Goal: Task Accomplishment & Management: Use online tool/utility

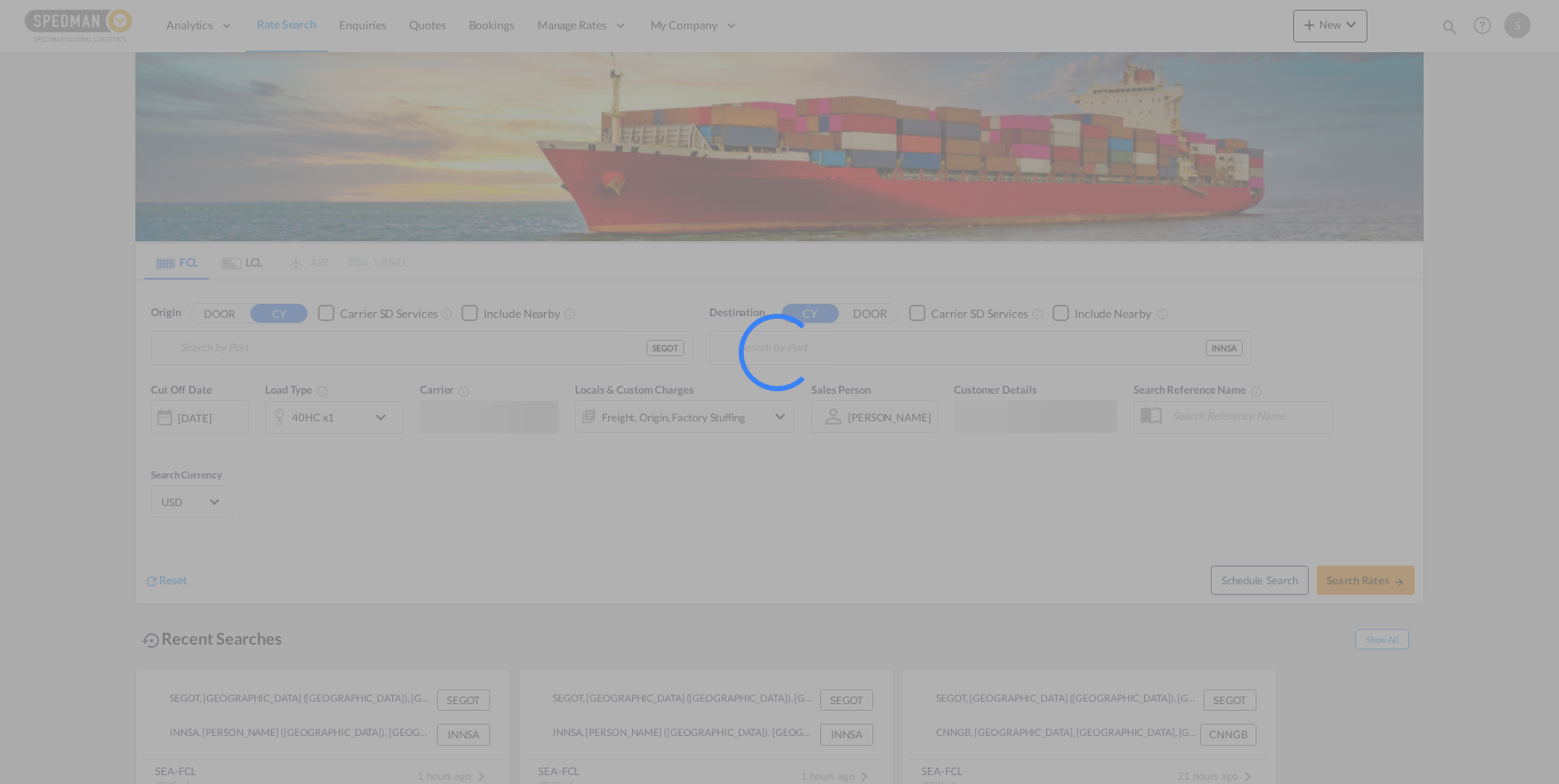
type input "Gothenburg (Goteborg), SEGOT"
type input "Jawaharlal Nehru (Nhava Sheva), INNSA"
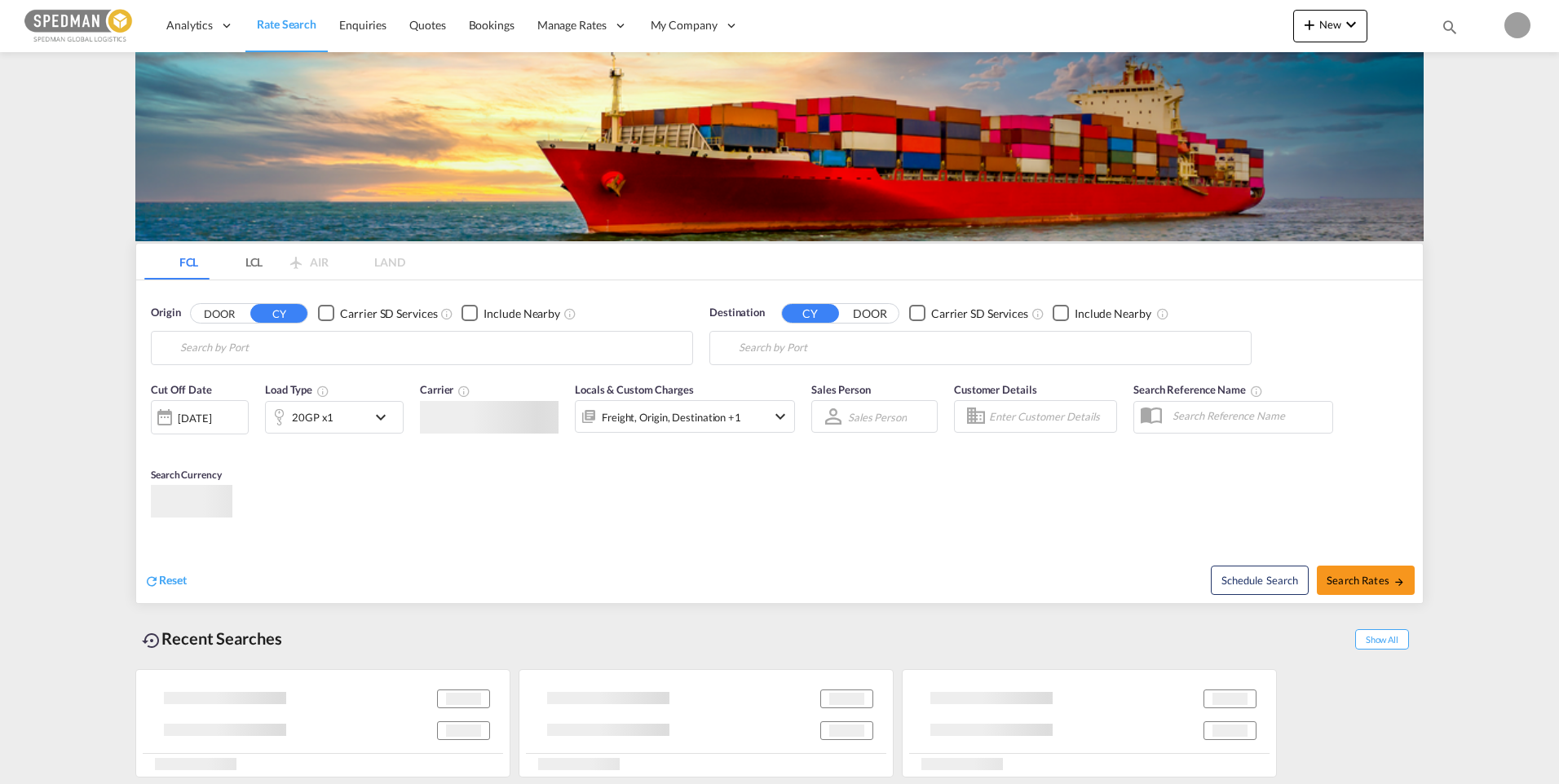
type input "Gothenburg (Goteborg), SEGOT"
type input "Jawaharlal Nehru (Nhava Sheva), INNSA"
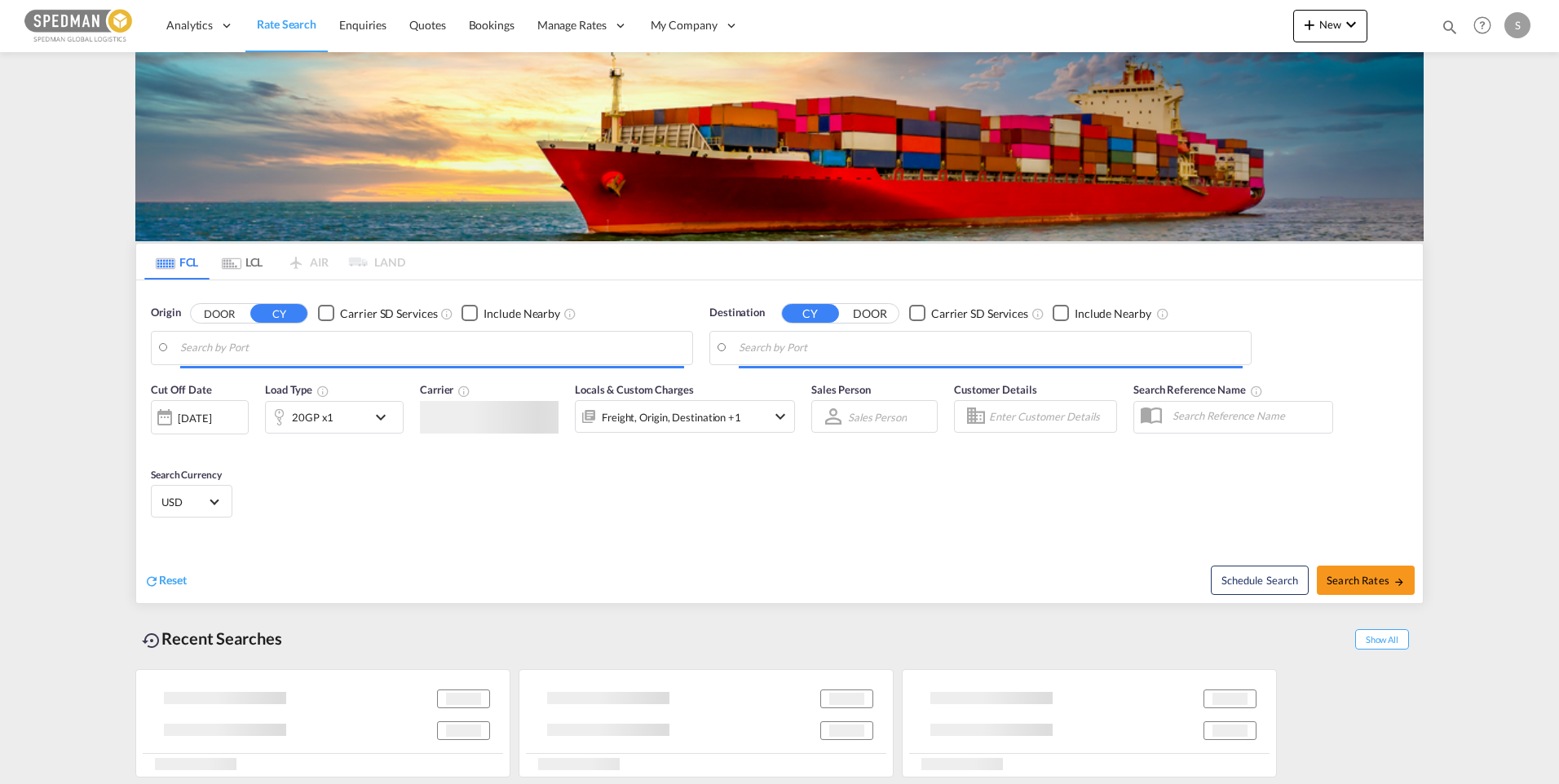
type input "[GEOGRAPHIC_DATA] ([GEOGRAPHIC_DATA]), [GEOGRAPHIC_DATA]"
type input "[PERSON_NAME] ([PERSON_NAME]), [GEOGRAPHIC_DATA]"
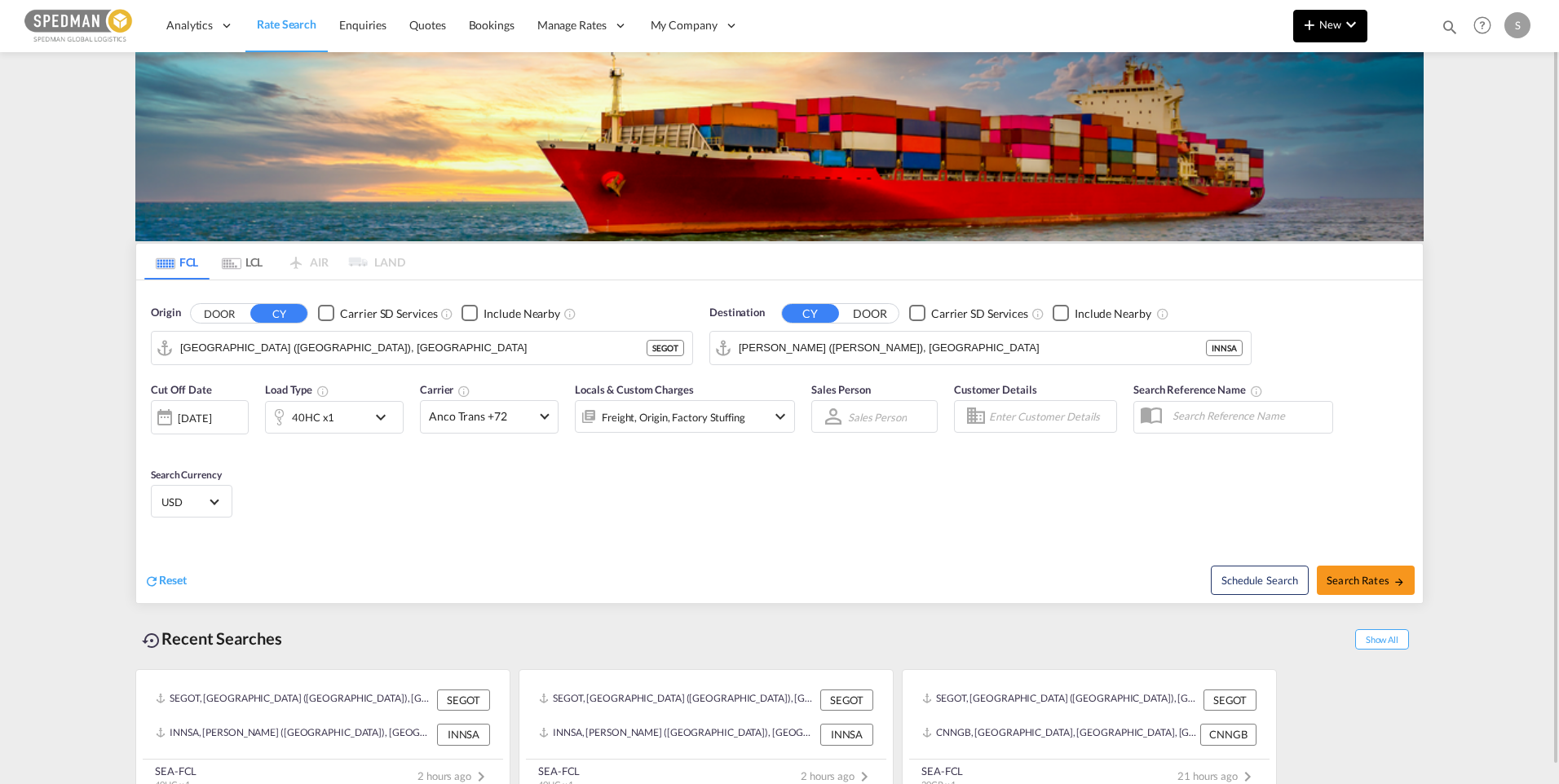
click at [1343, 36] on button "New" at bounding box center [1330, 26] width 74 height 32
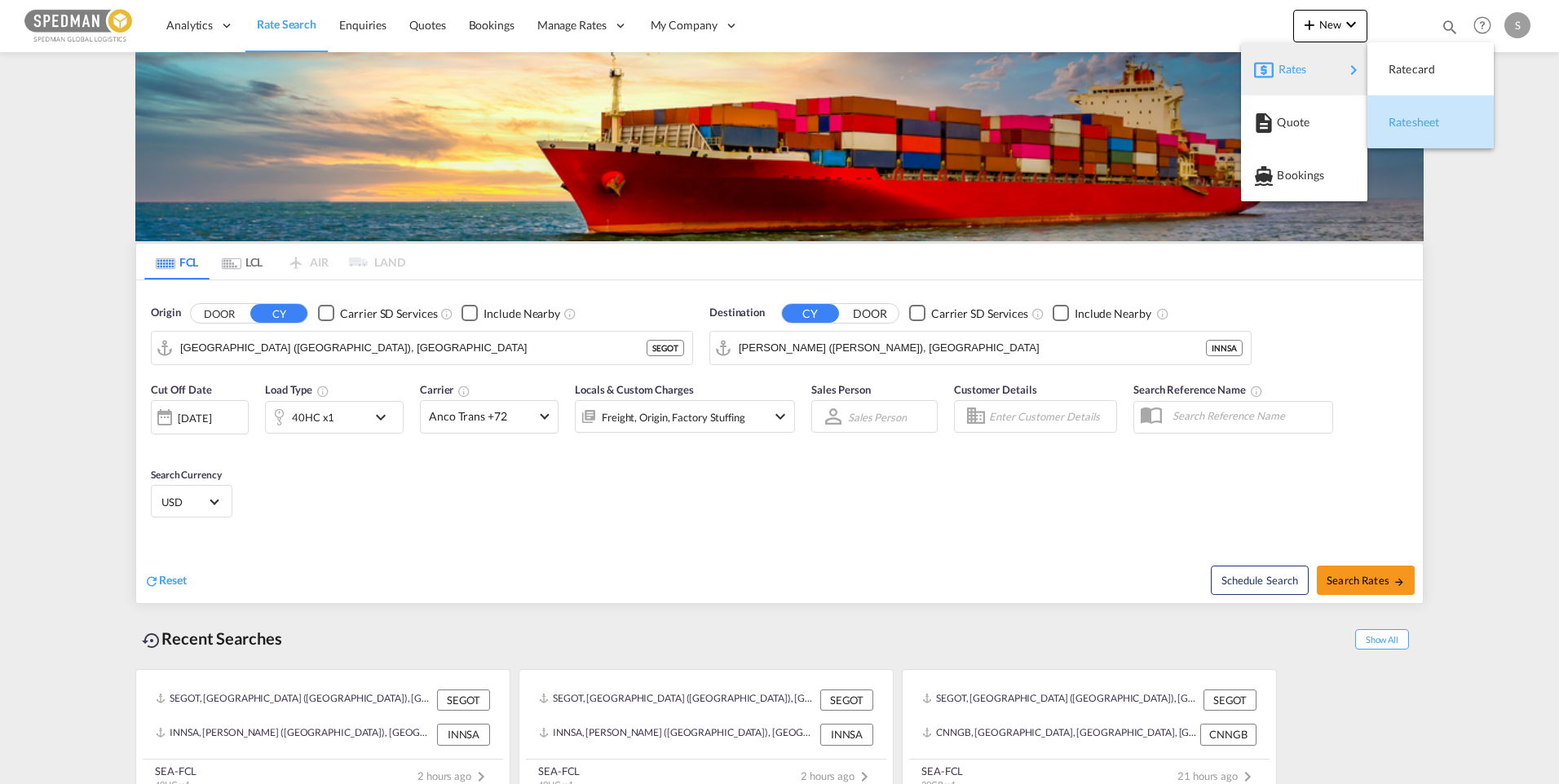
click at [1406, 116] on span "Ratesheet" at bounding box center [1397, 122] width 18 height 32
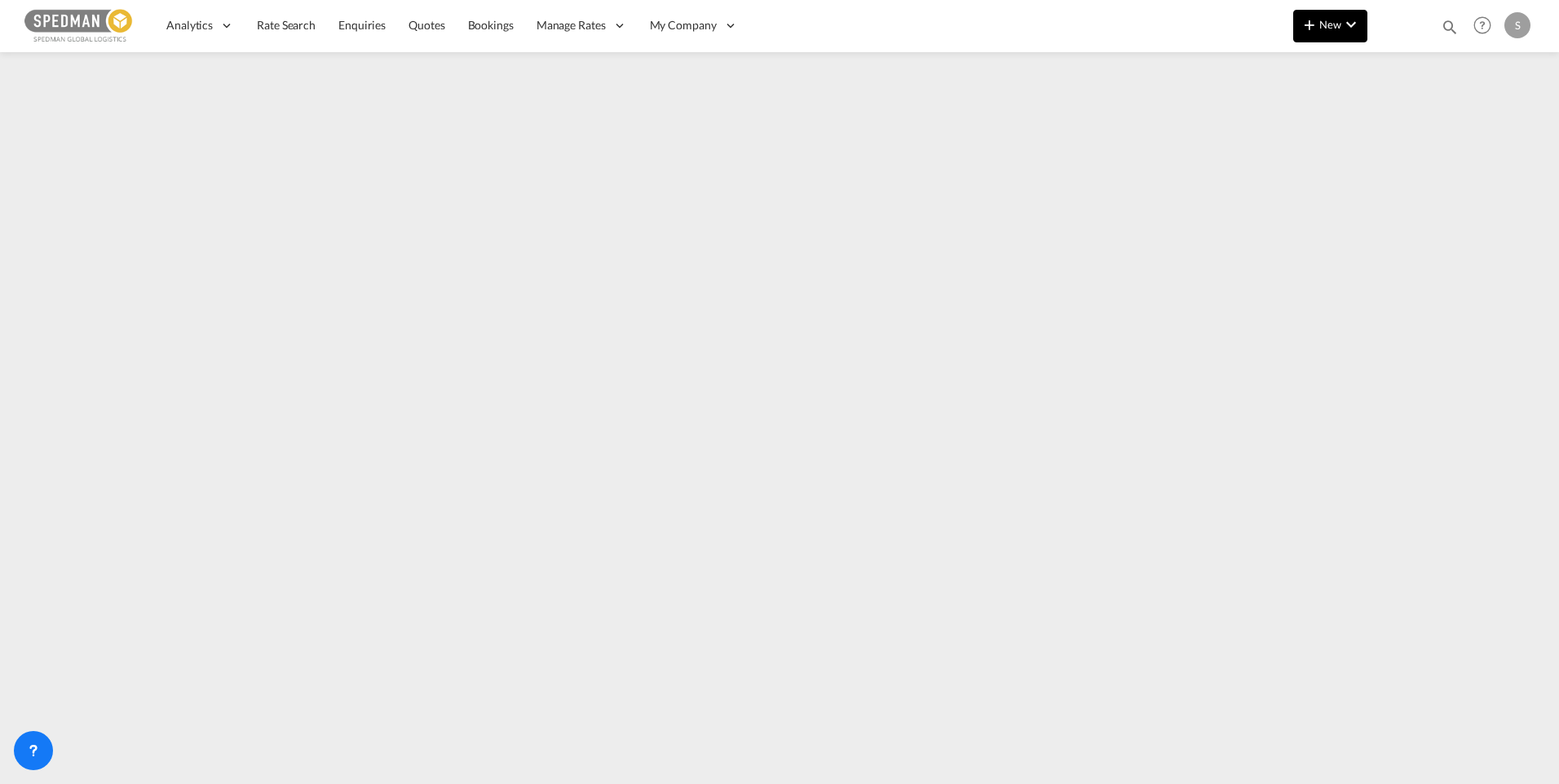
click at [1339, 41] on button "New" at bounding box center [1330, 26] width 74 height 32
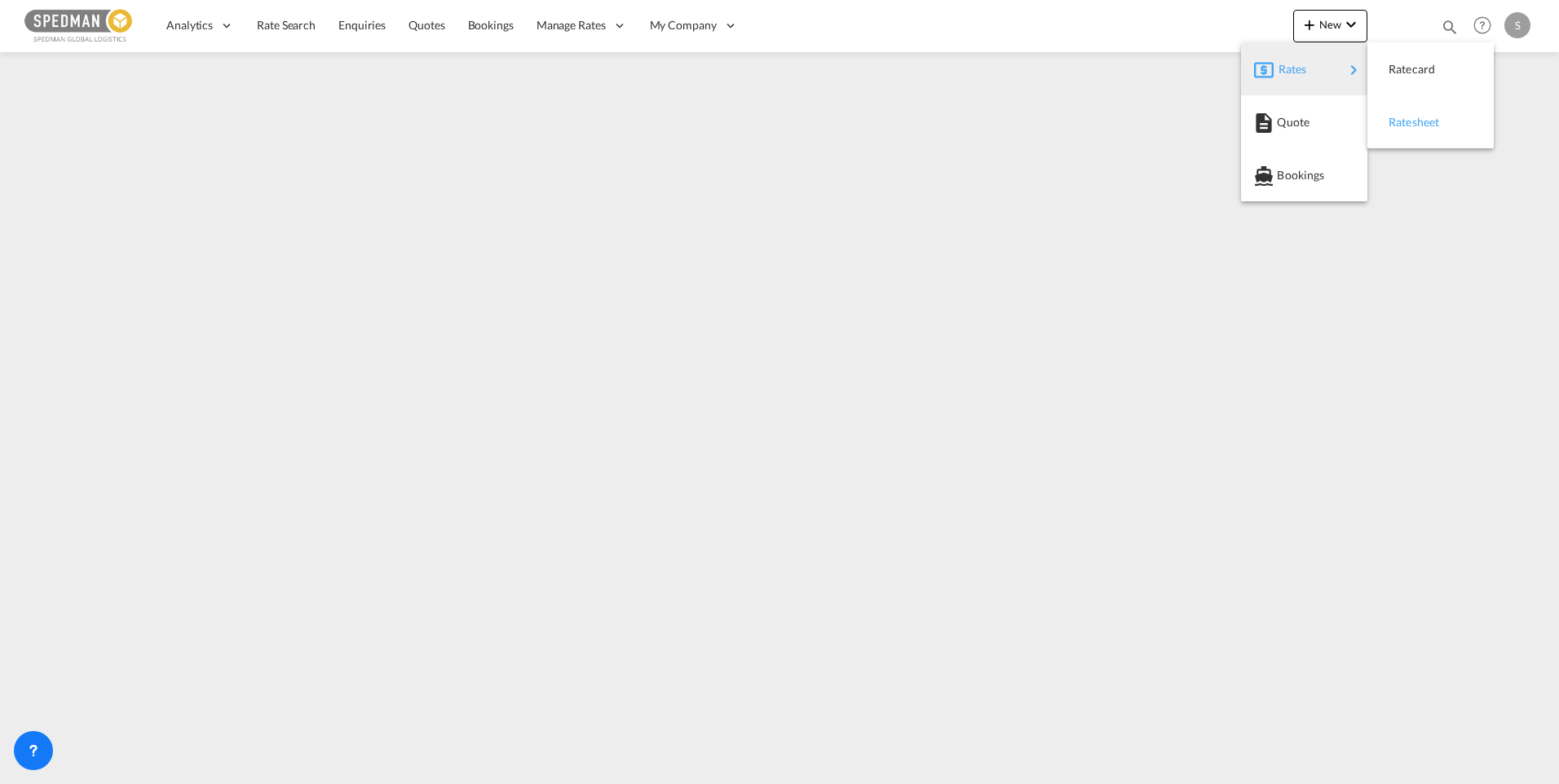
click at [1413, 114] on div "Ratesheet" at bounding box center [1419, 122] width 61 height 41
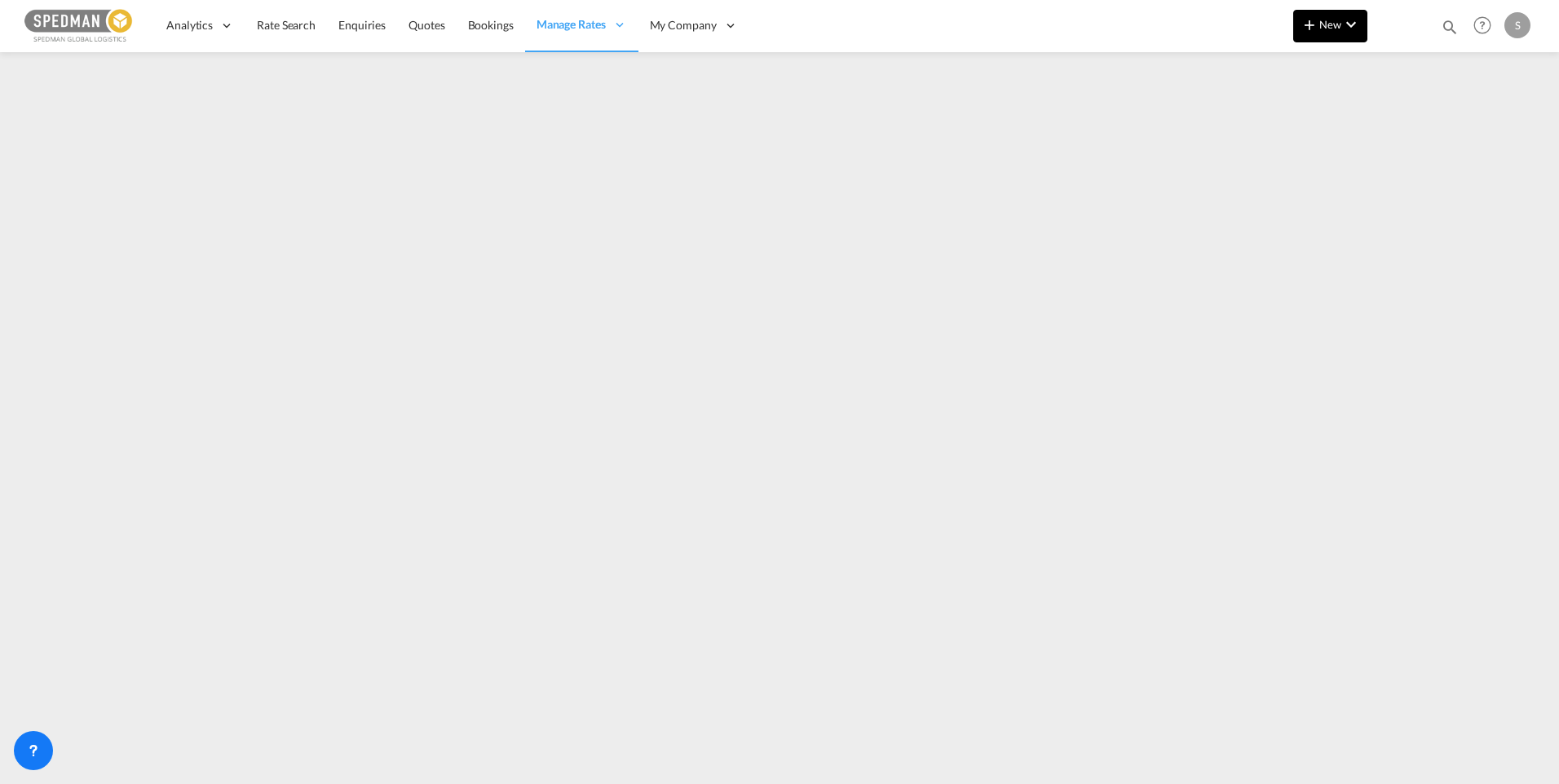
click at [1340, 37] on button "New" at bounding box center [1330, 26] width 74 height 32
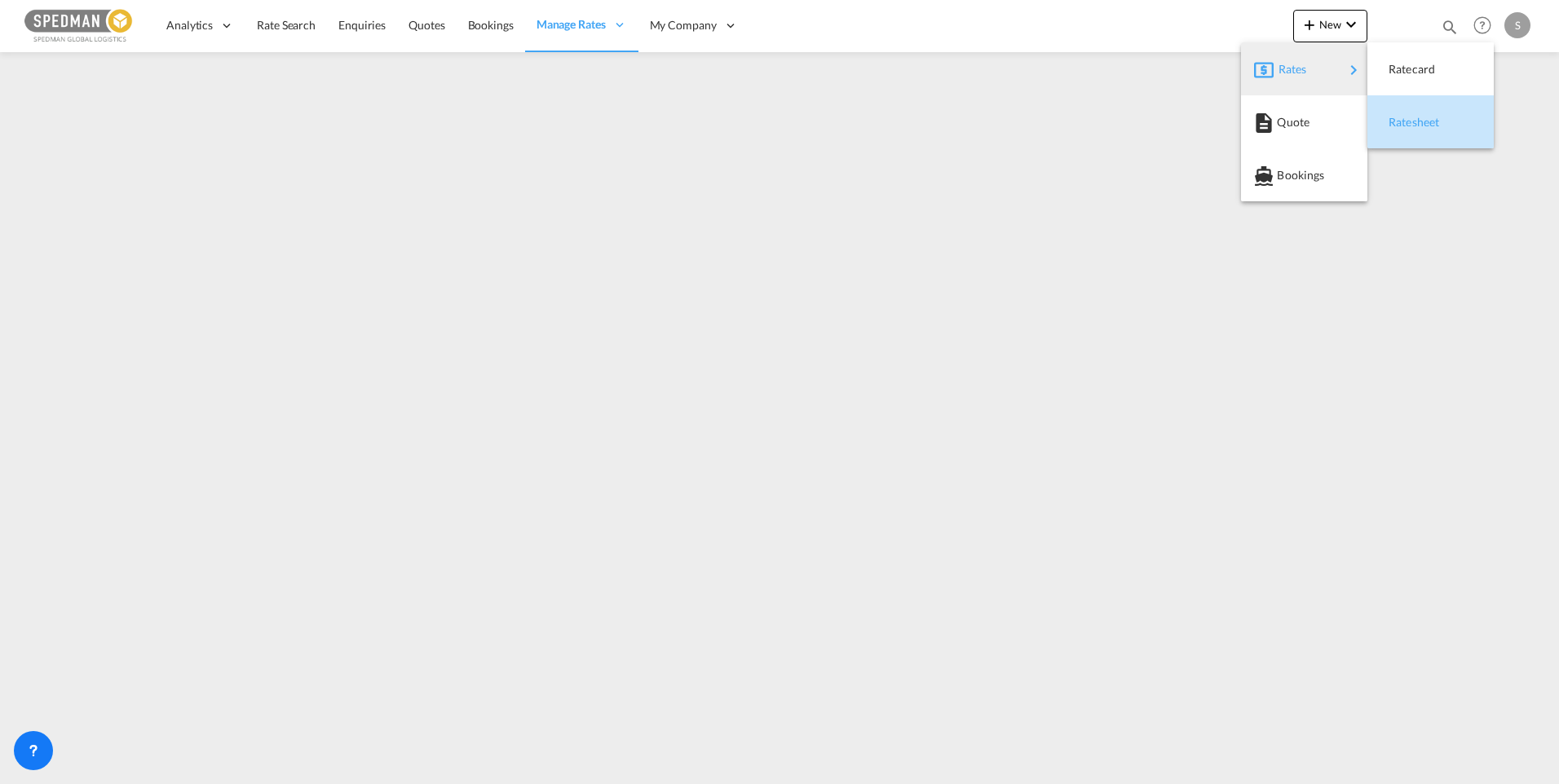
click at [1395, 113] on span "Ratesheet" at bounding box center [1397, 122] width 18 height 32
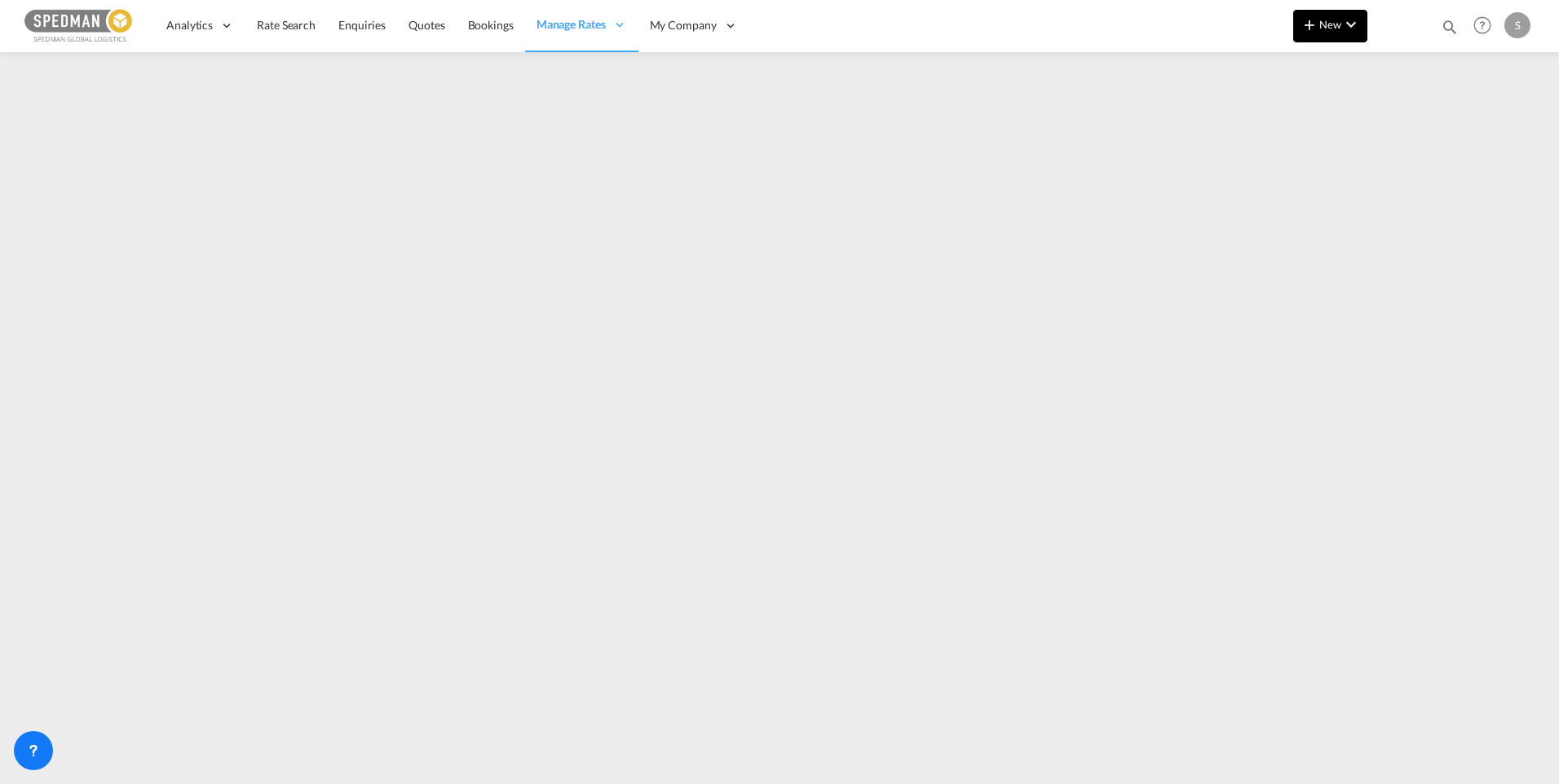
click at [1311, 26] on md-icon "icon-plus 400-fg" at bounding box center [1309, 25] width 20 height 20
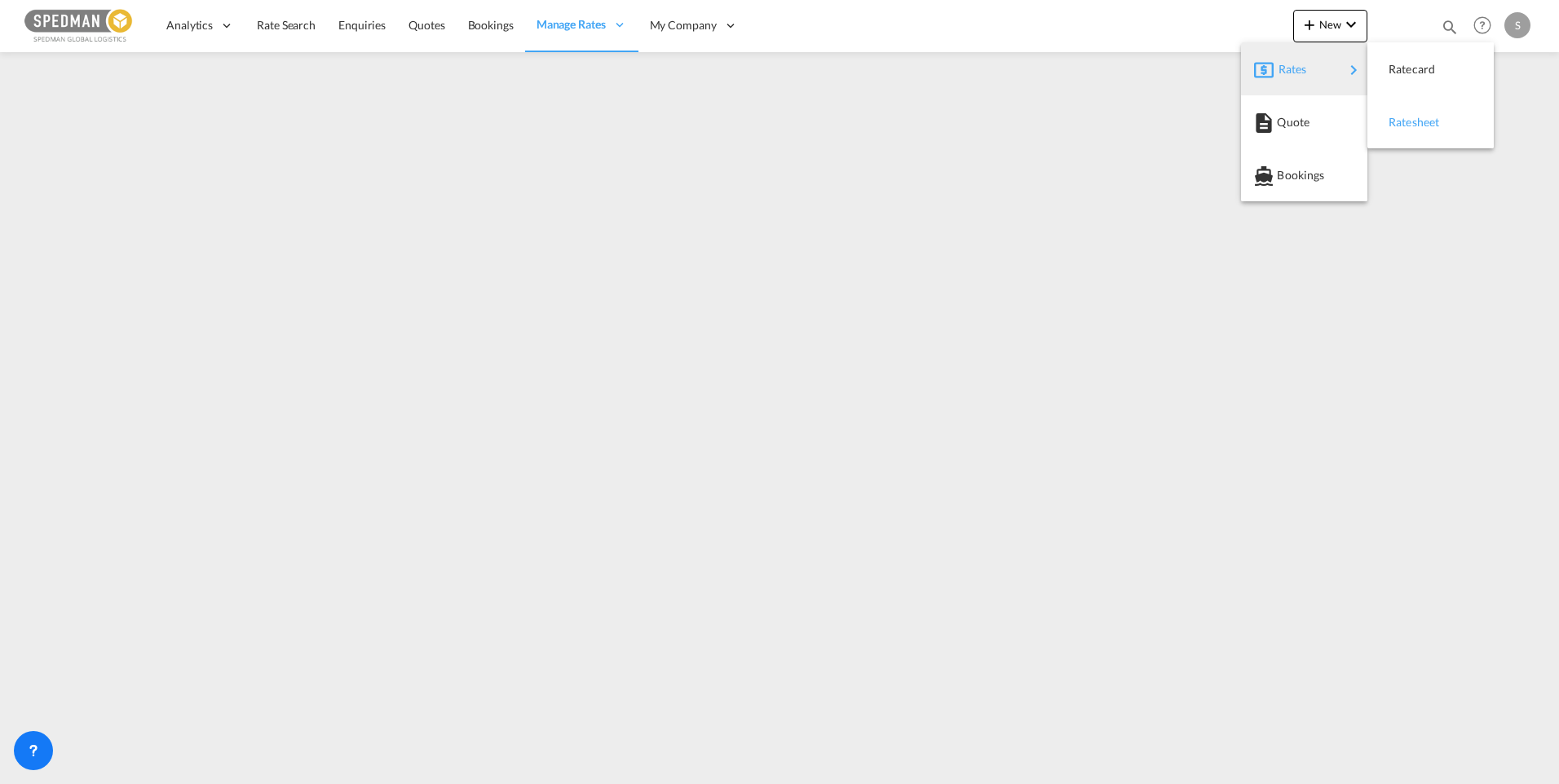
click at [1420, 133] on div "Ratesheet" at bounding box center [1419, 122] width 61 height 41
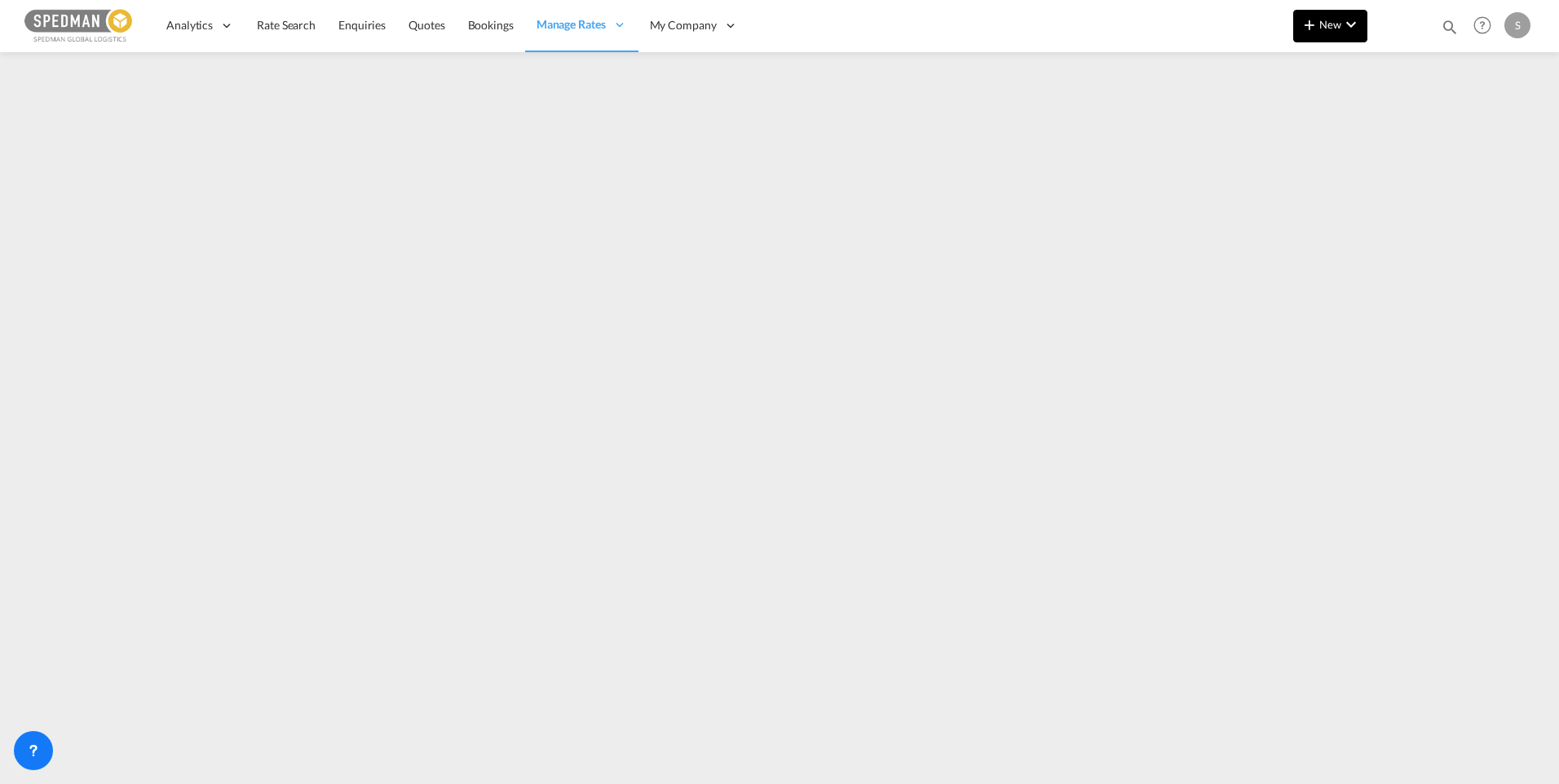
click at [1333, 32] on button "New" at bounding box center [1330, 26] width 74 height 32
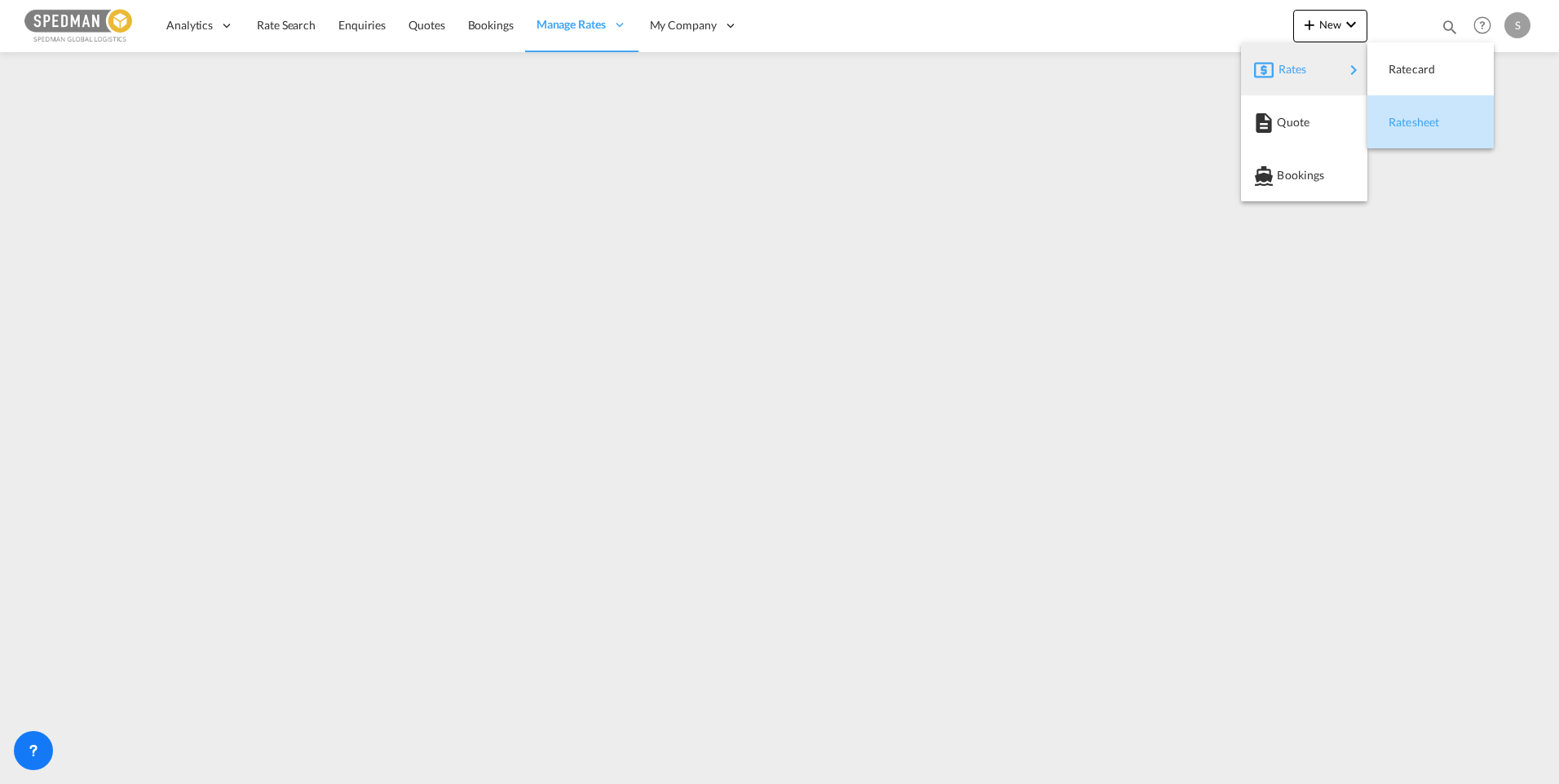
click at [1396, 113] on span "Ratesheet" at bounding box center [1397, 122] width 18 height 32
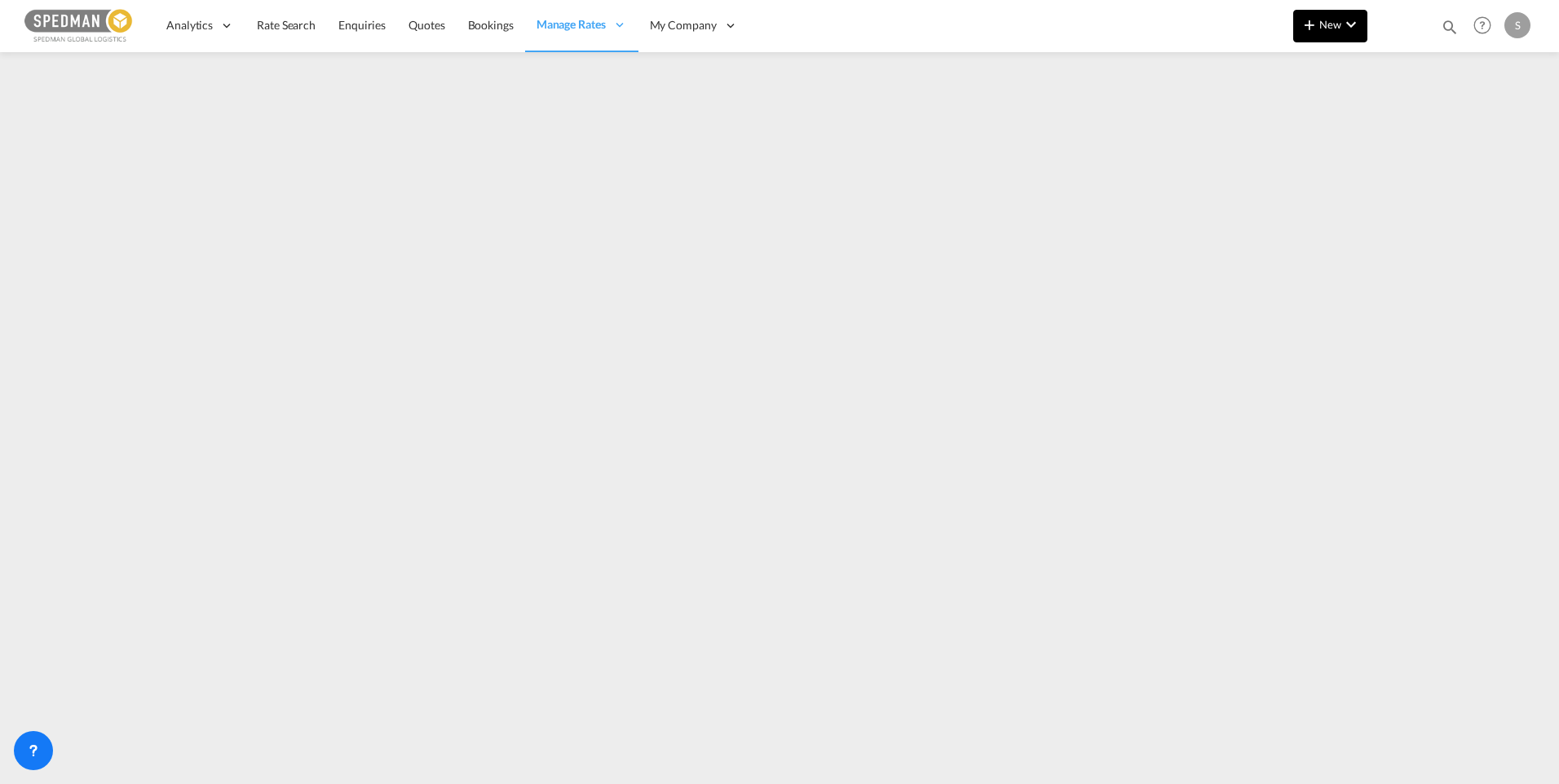
click at [1311, 37] on button "New" at bounding box center [1330, 26] width 74 height 32
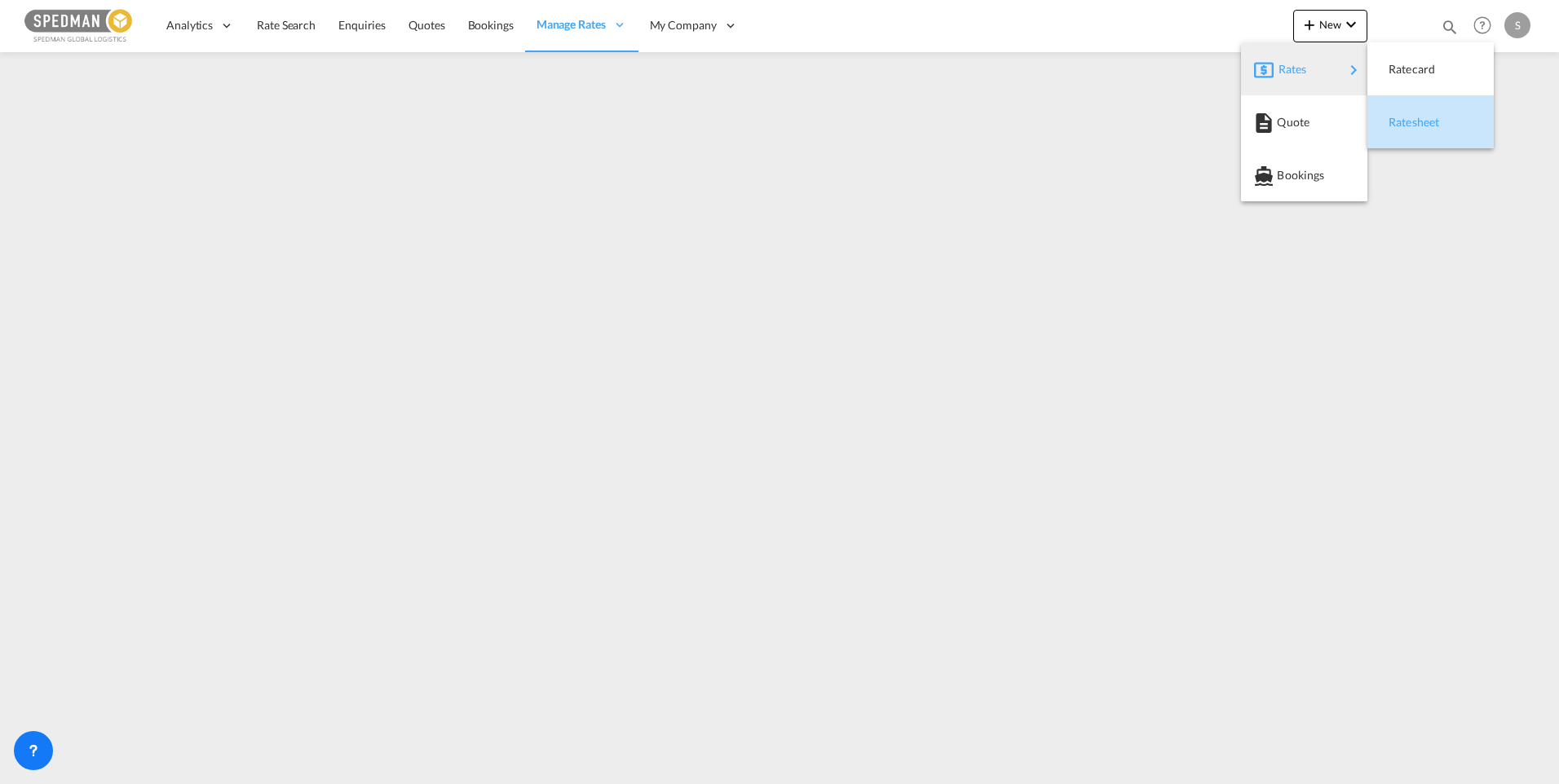
click at [1417, 131] on div "Ratesheet" at bounding box center [1419, 122] width 61 height 41
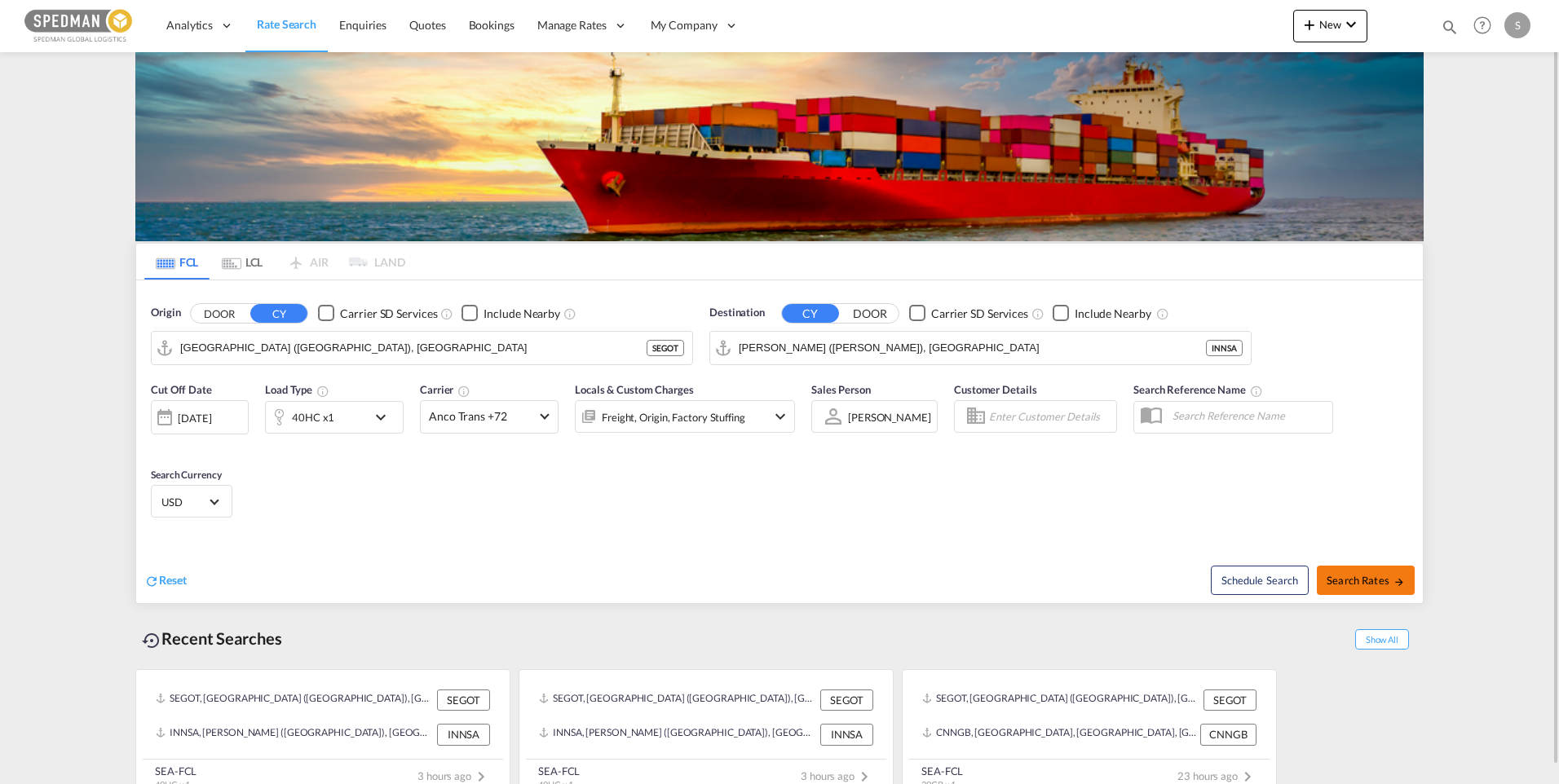
click at [1360, 582] on span "Search Rates" at bounding box center [1365, 581] width 79 height 13
type input "SEGOT to INNSA / [DATE]"
